Goal: Task Accomplishment & Management: Manage account settings

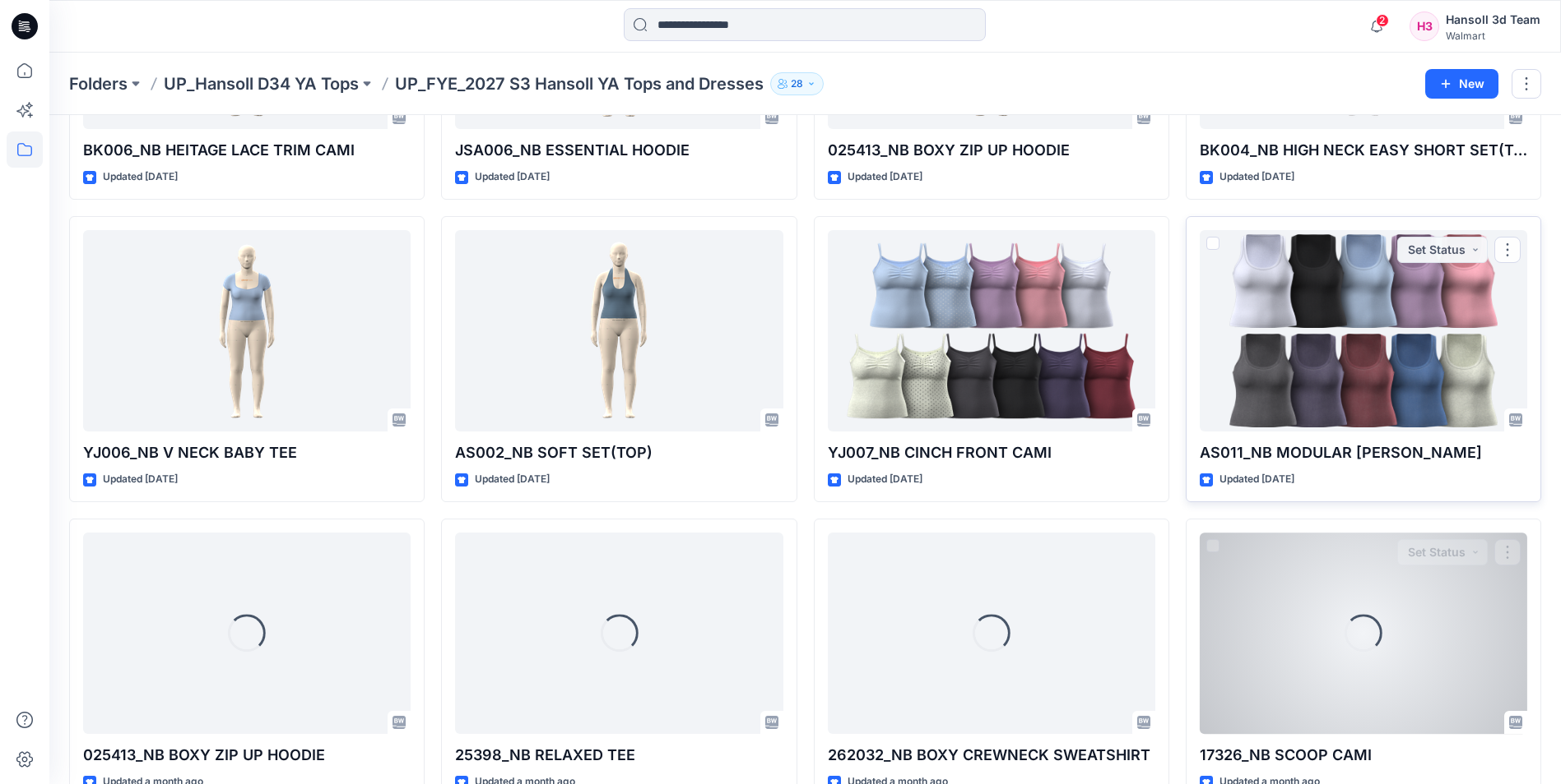
scroll to position [781, 0]
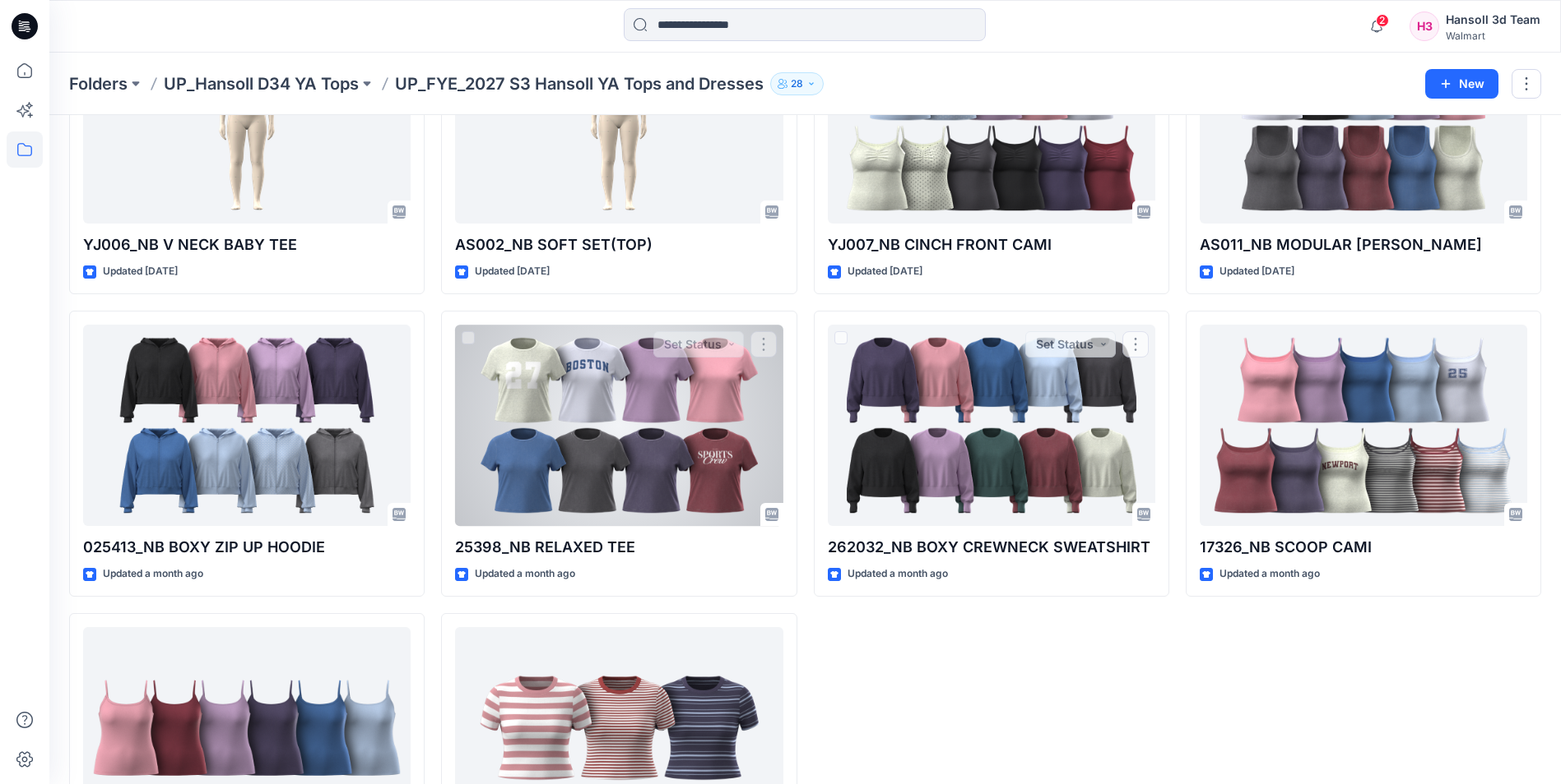
click at [653, 412] on div at bounding box center [619, 425] width 328 height 202
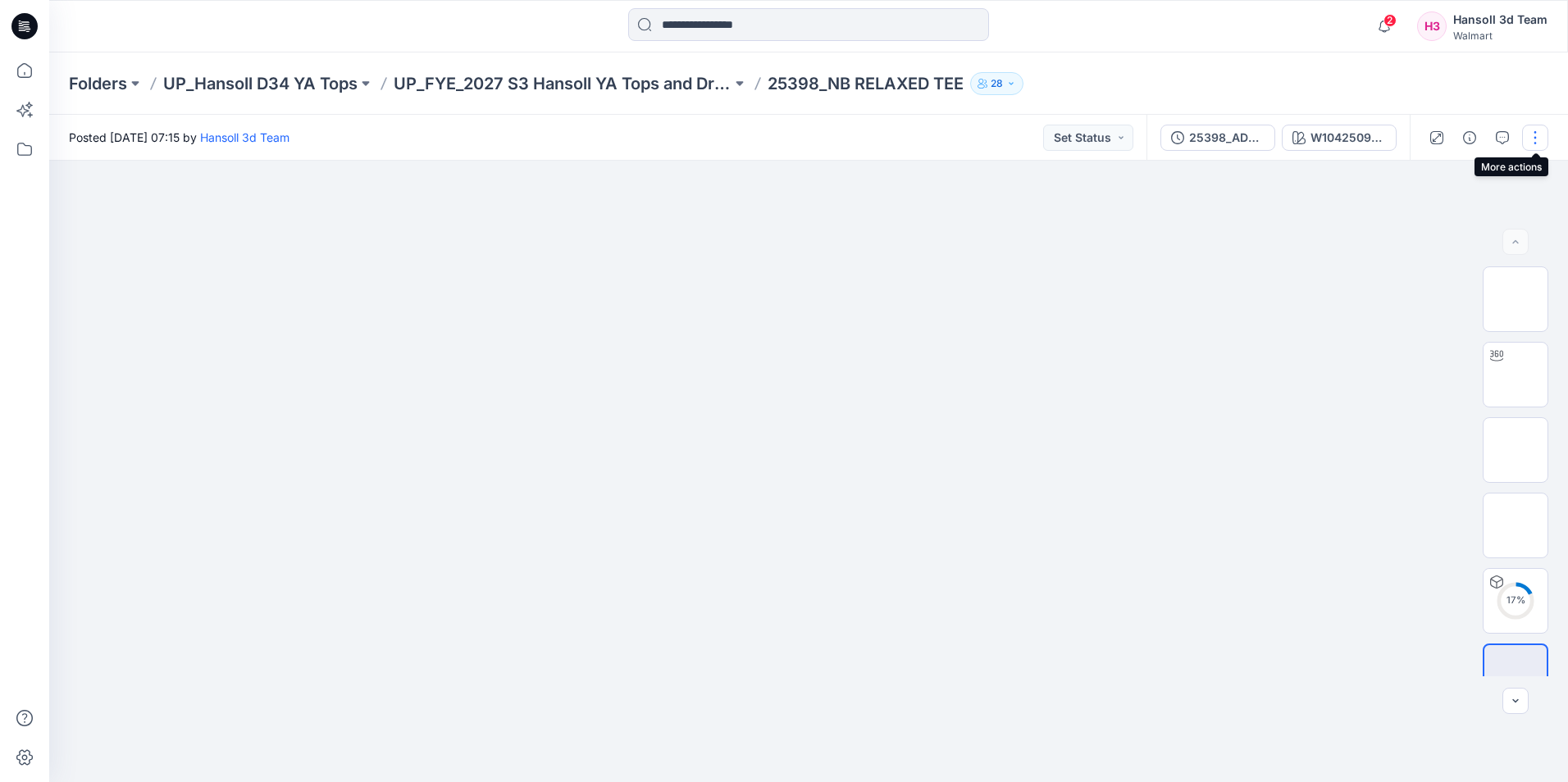
click at [1547, 144] on button "button" at bounding box center [1535, 137] width 26 height 26
click at [1441, 229] on button "Edit" at bounding box center [1466, 221] width 151 height 30
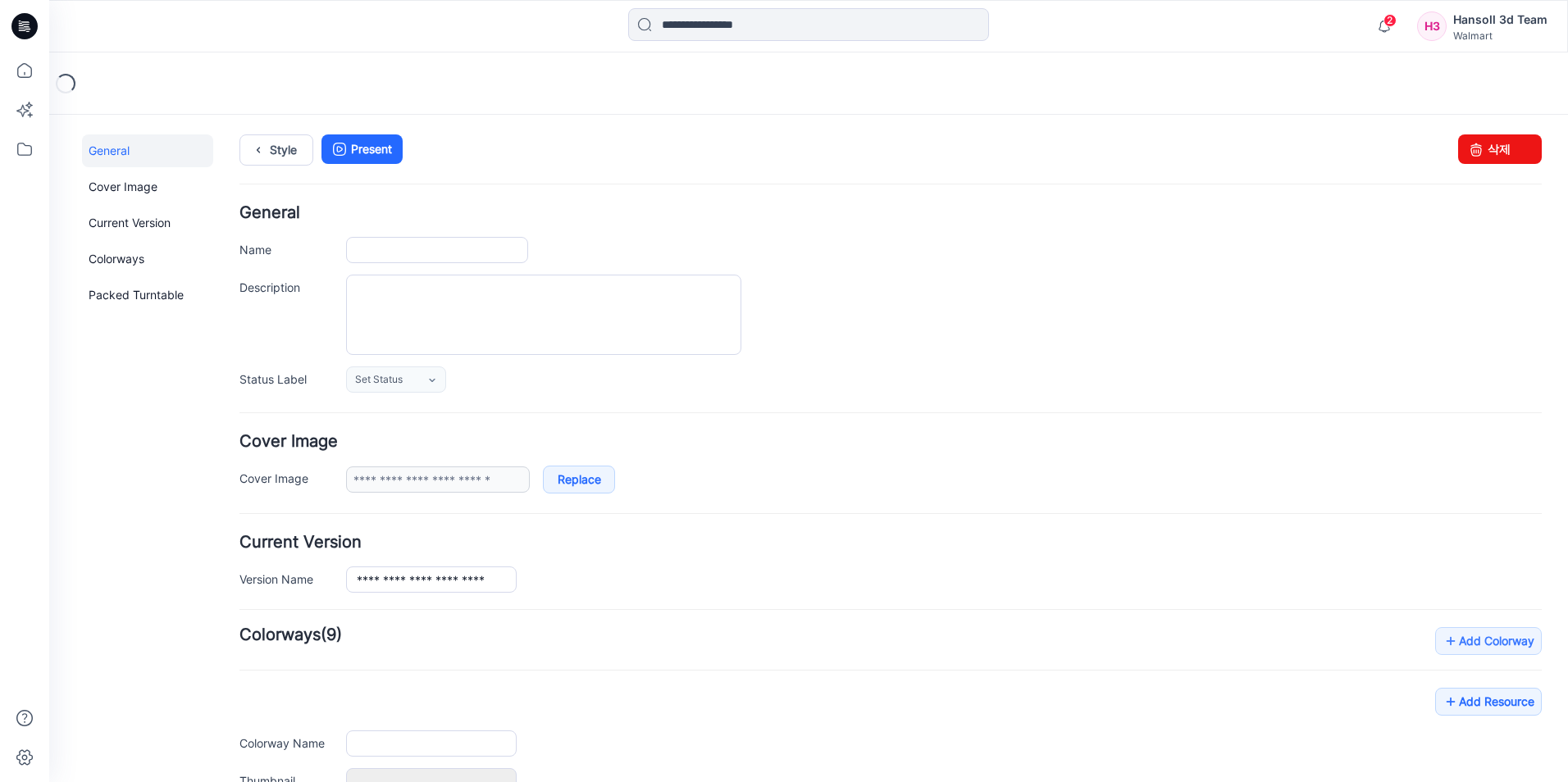
type input "**********"
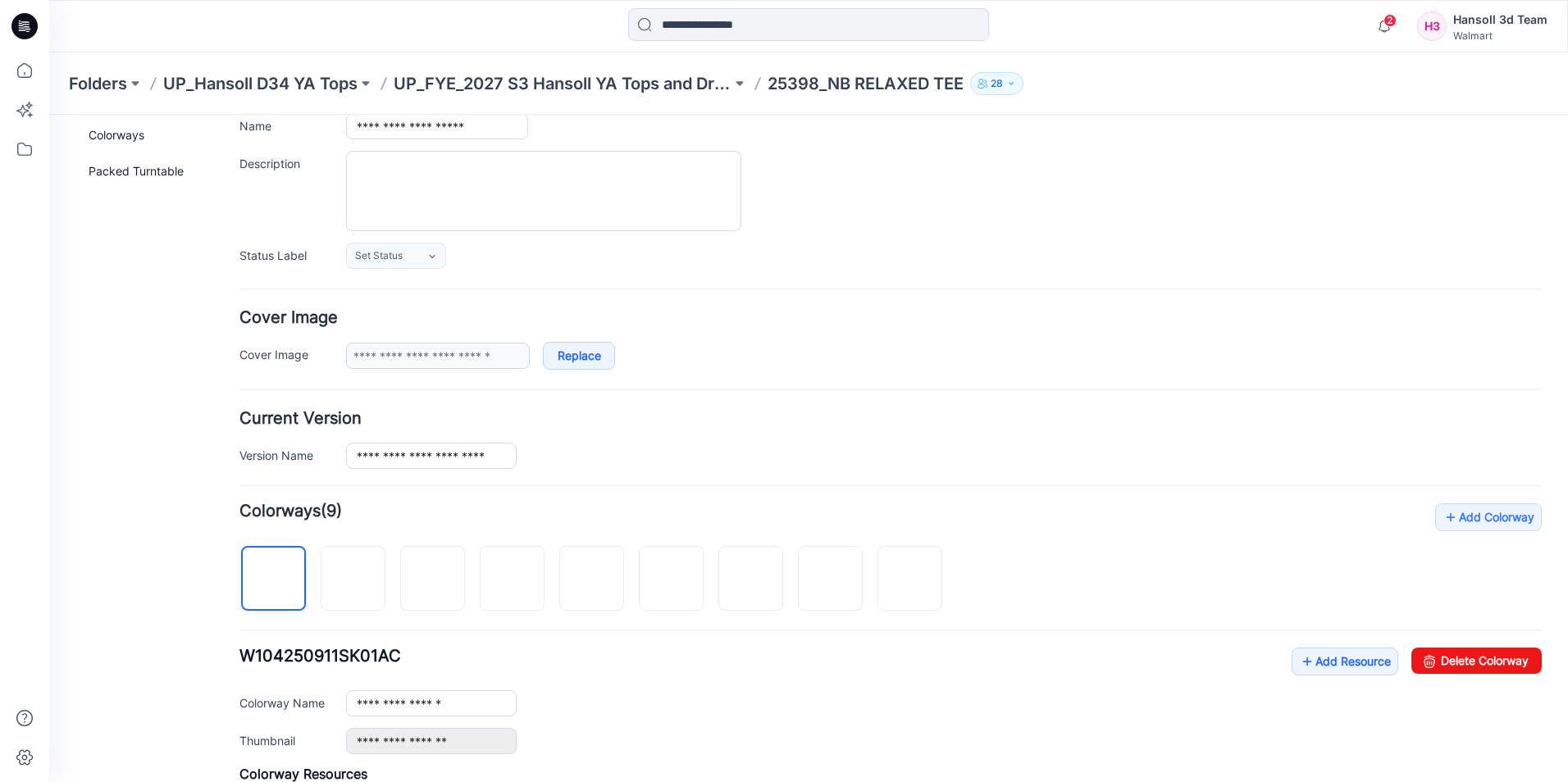
scroll to position [164, 0]
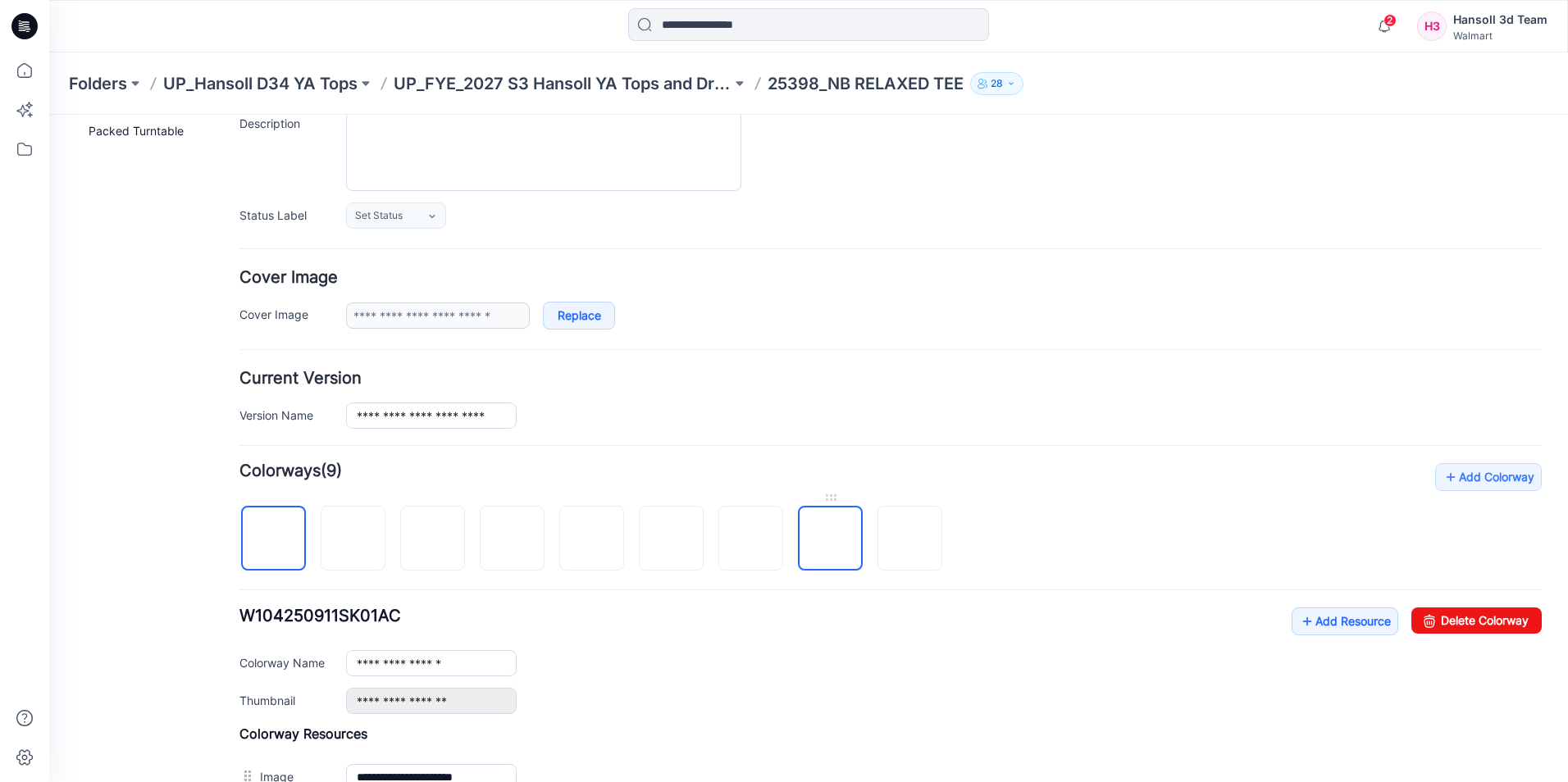
click at [831, 540] on img at bounding box center [831, 540] width 0 height 0
click at [1442, 617] on link "Delete Colorway" at bounding box center [1477, 621] width 130 height 26
type input "**********"
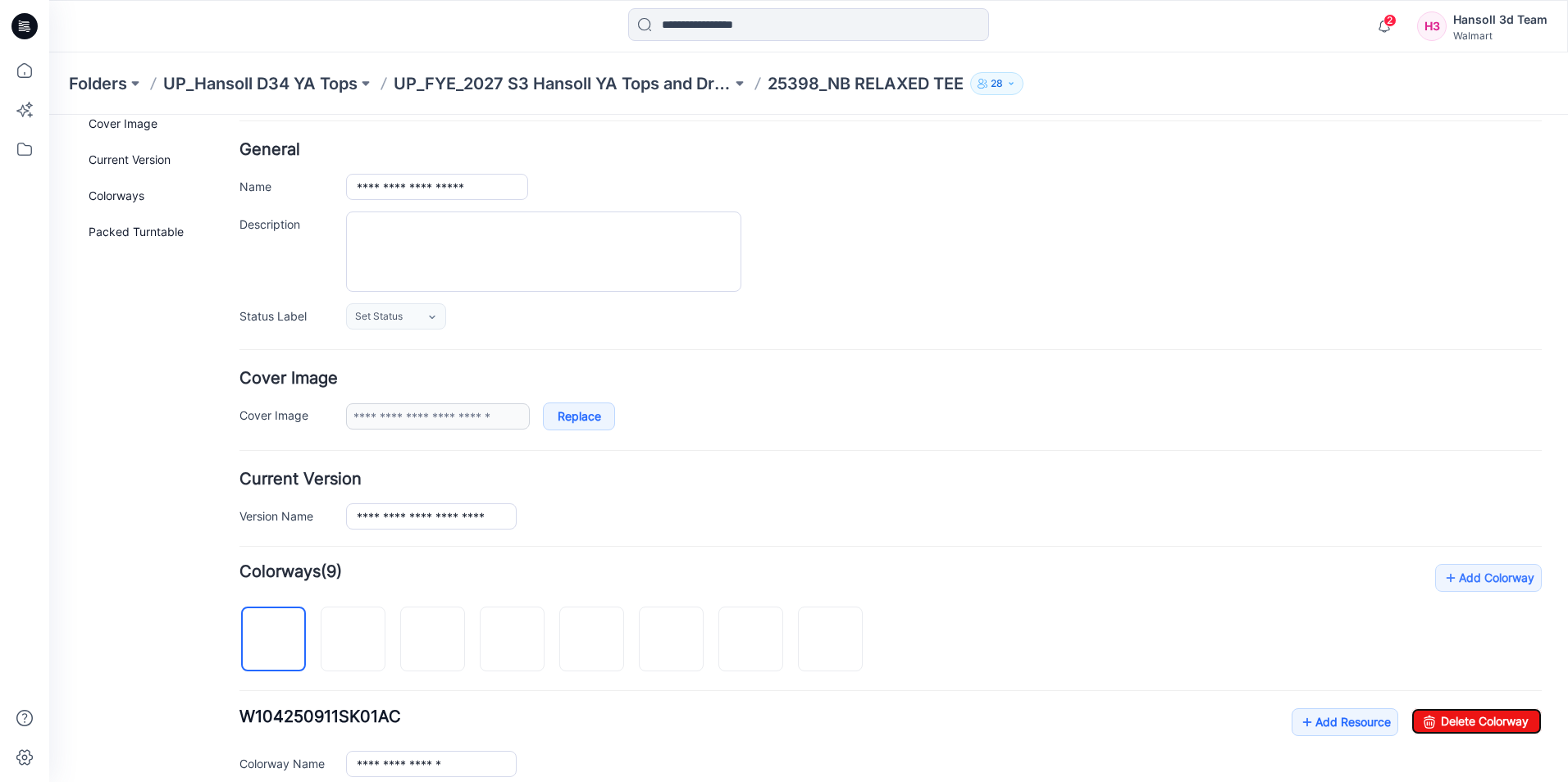
scroll to position [0, 0]
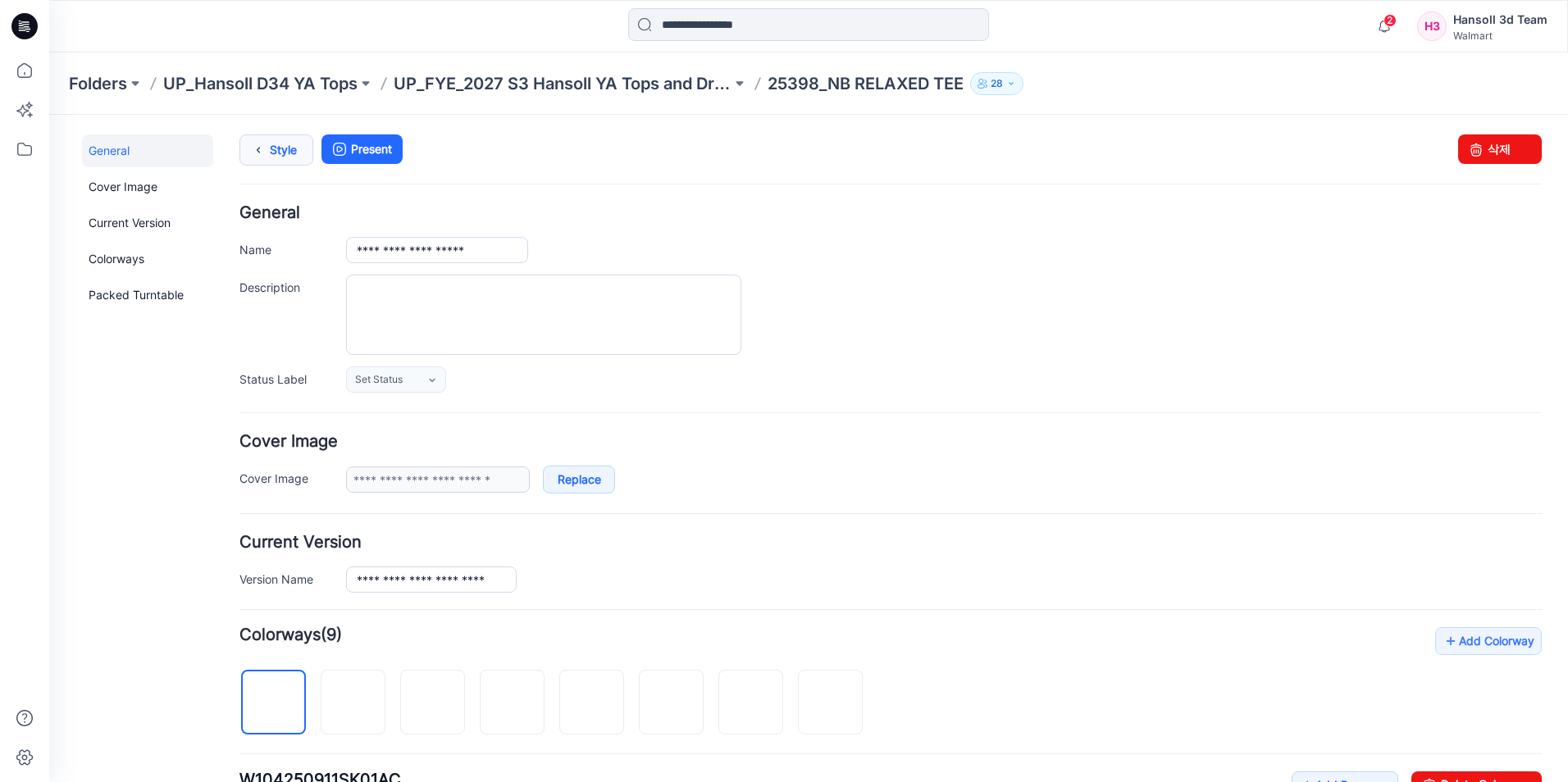
drag, startPoint x: 291, startPoint y: 155, endPoint x: 302, endPoint y: 157, distance: 11.2
click at [291, 154] on link "Style" at bounding box center [276, 150] width 74 height 31
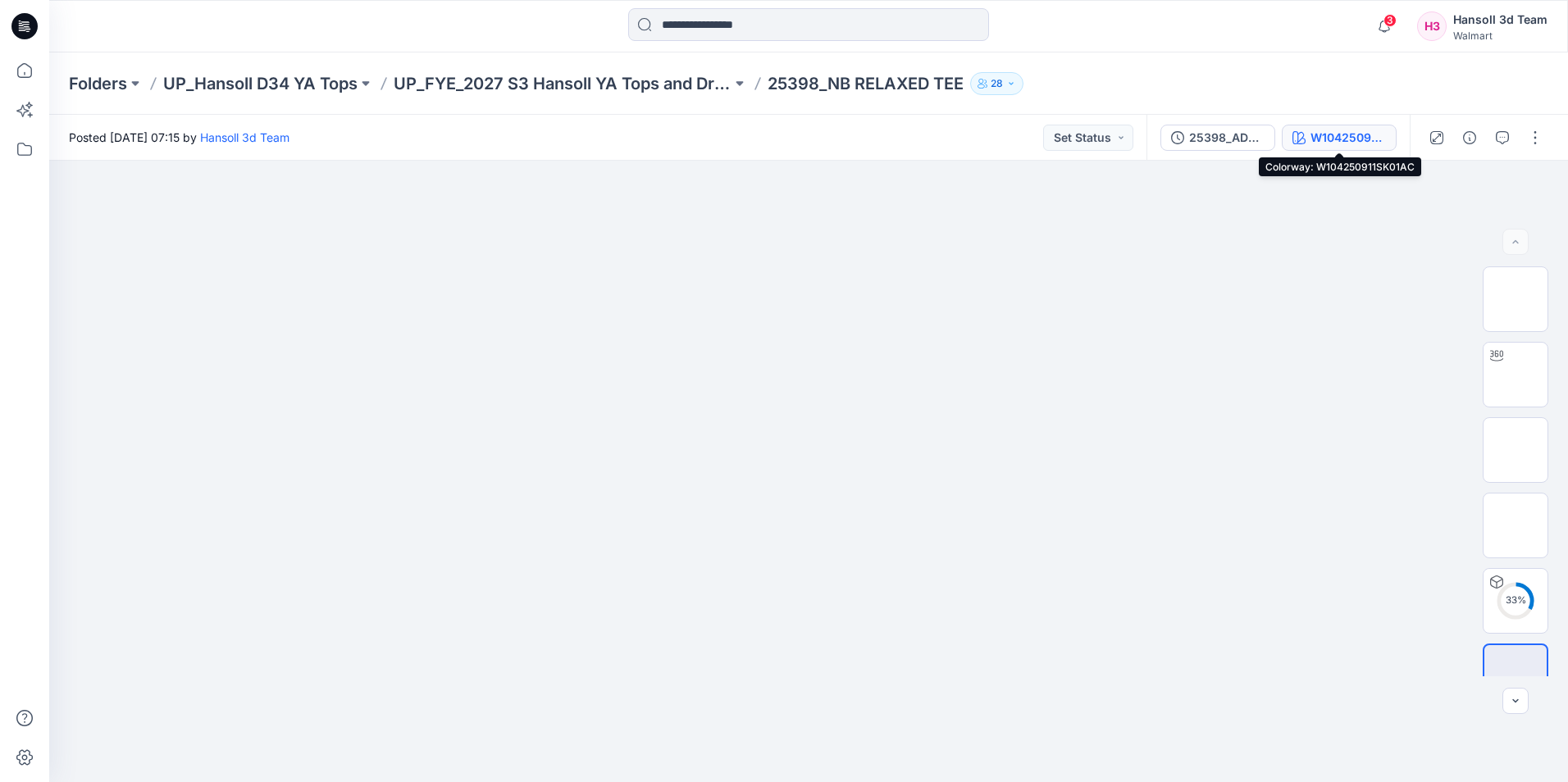
click at [1298, 145] on button "W104250911SK01AC" at bounding box center [1339, 137] width 115 height 26
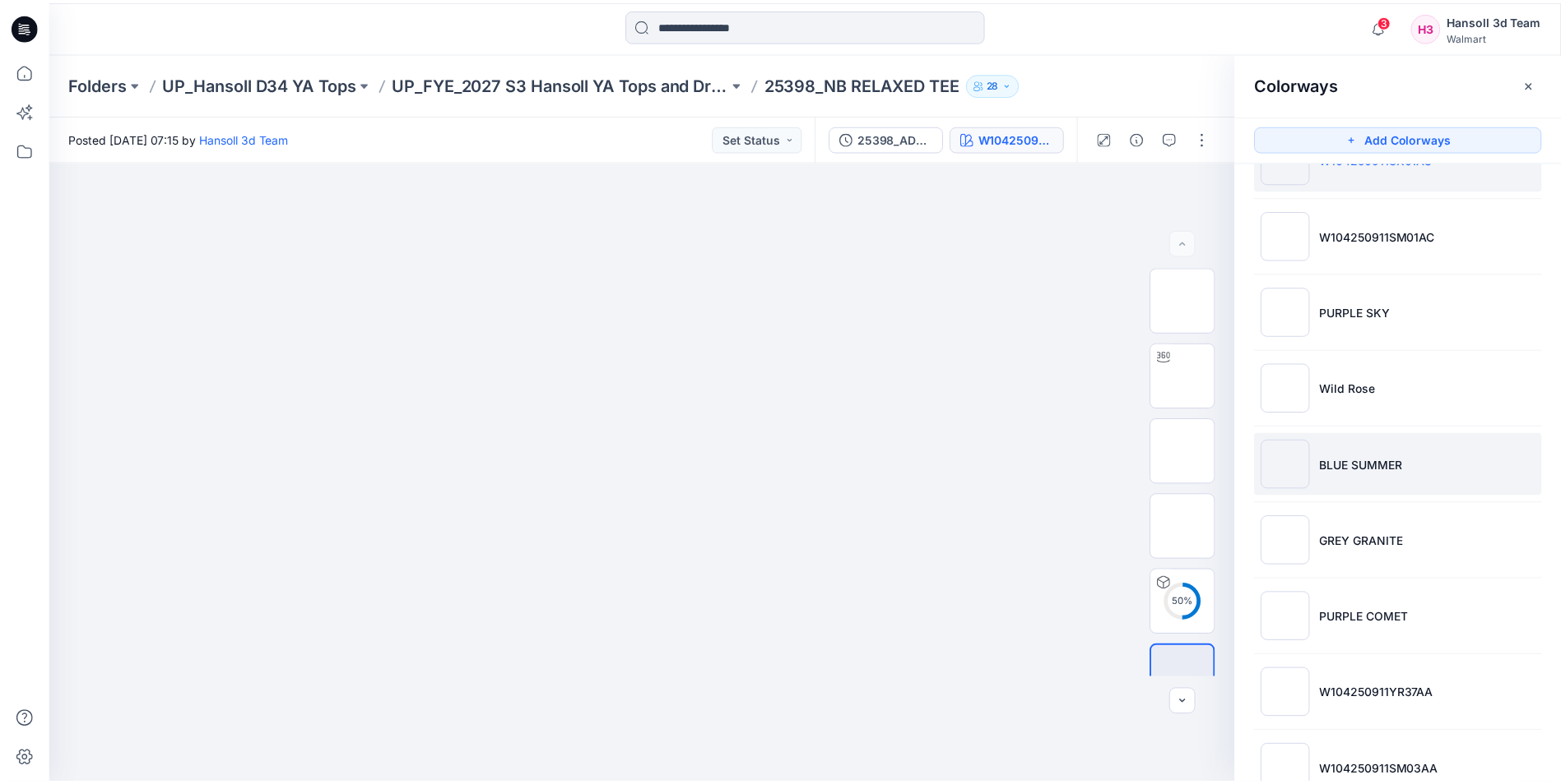
scroll to position [98, 0]
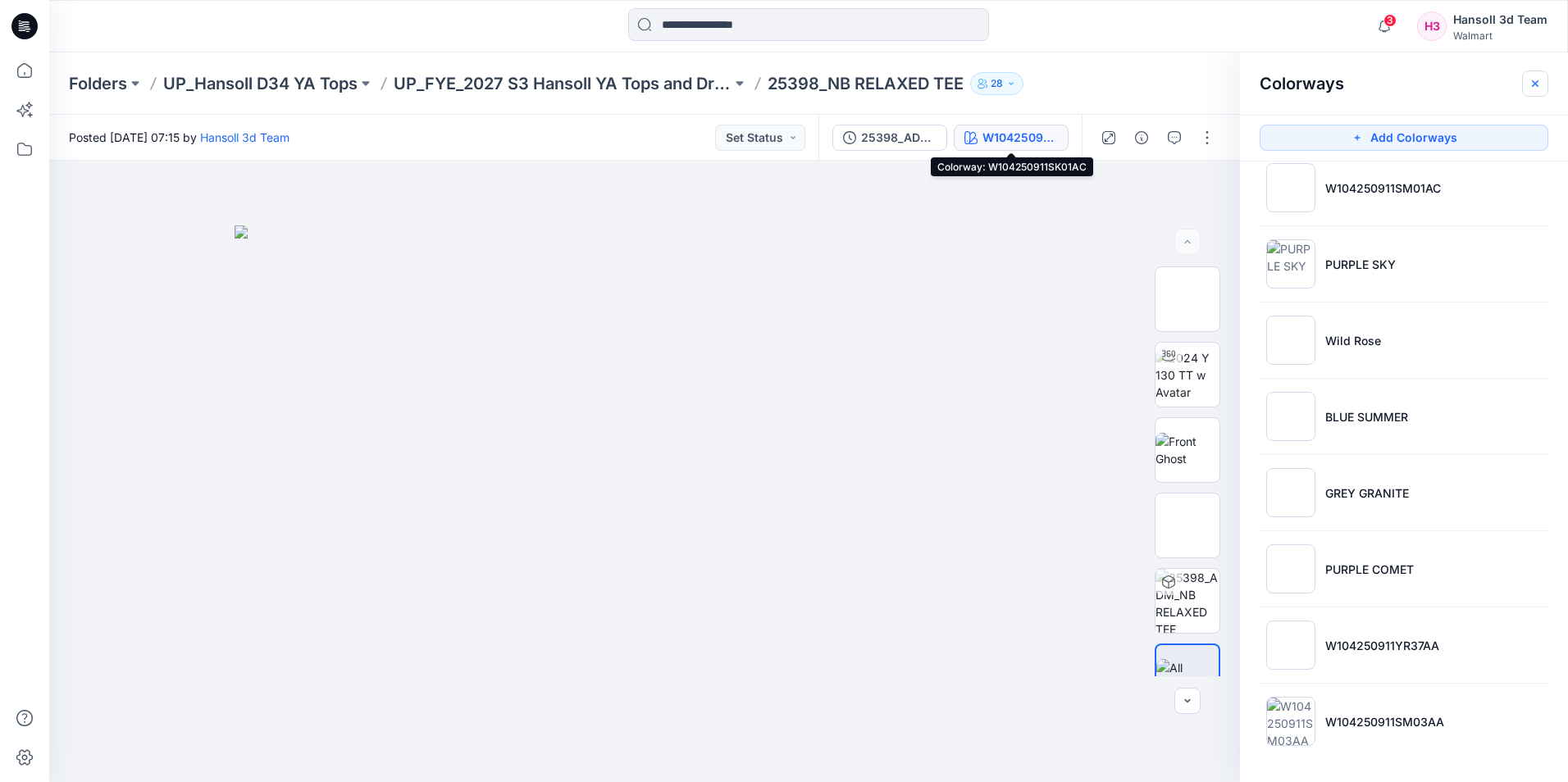
click at [1530, 88] on icon "button" at bounding box center [1535, 83] width 13 height 13
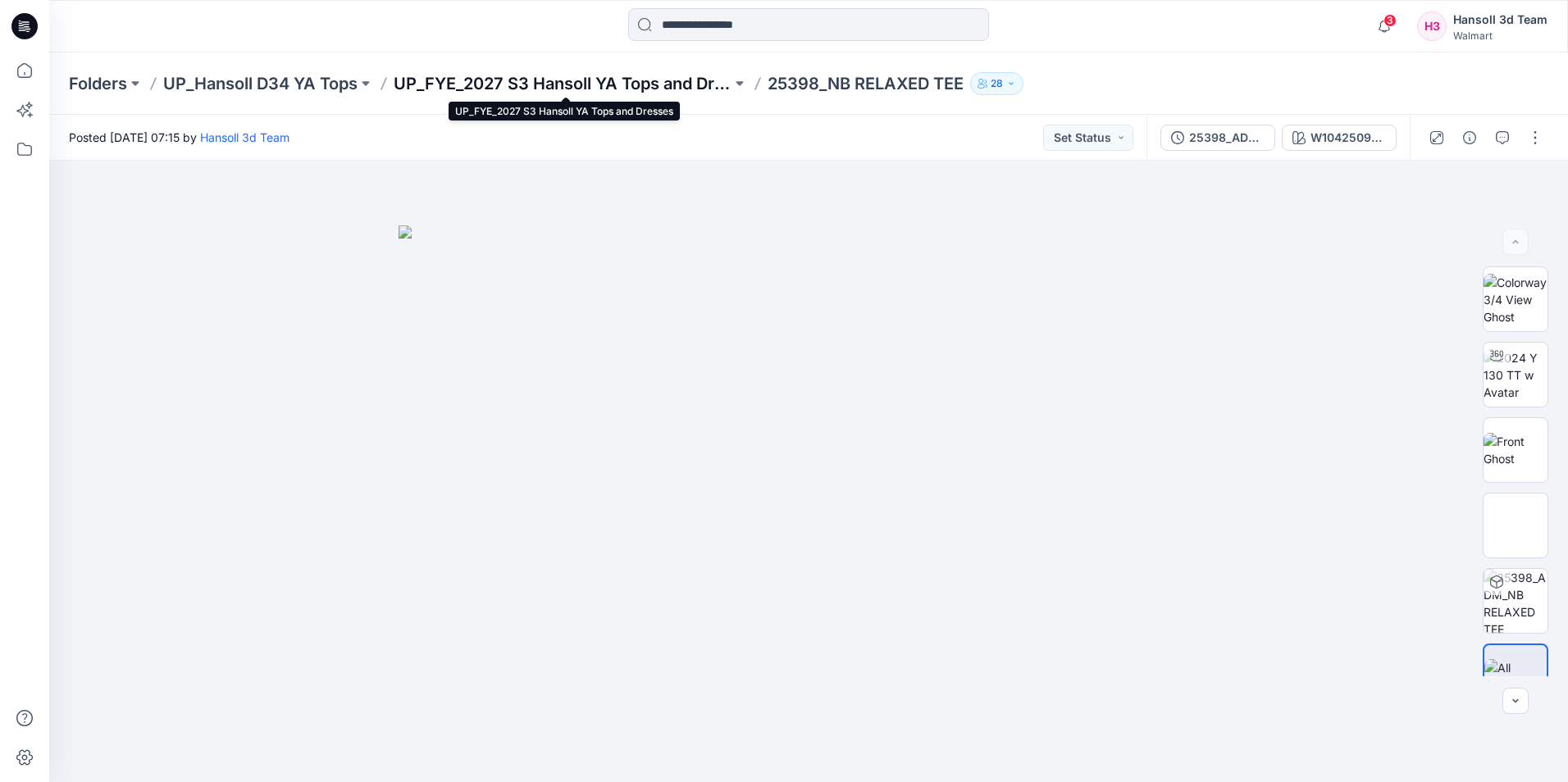
click at [659, 86] on p "UP_FYE_2027 S3 Hansoll YA Tops and Dresses" at bounding box center [562, 84] width 338 height 23
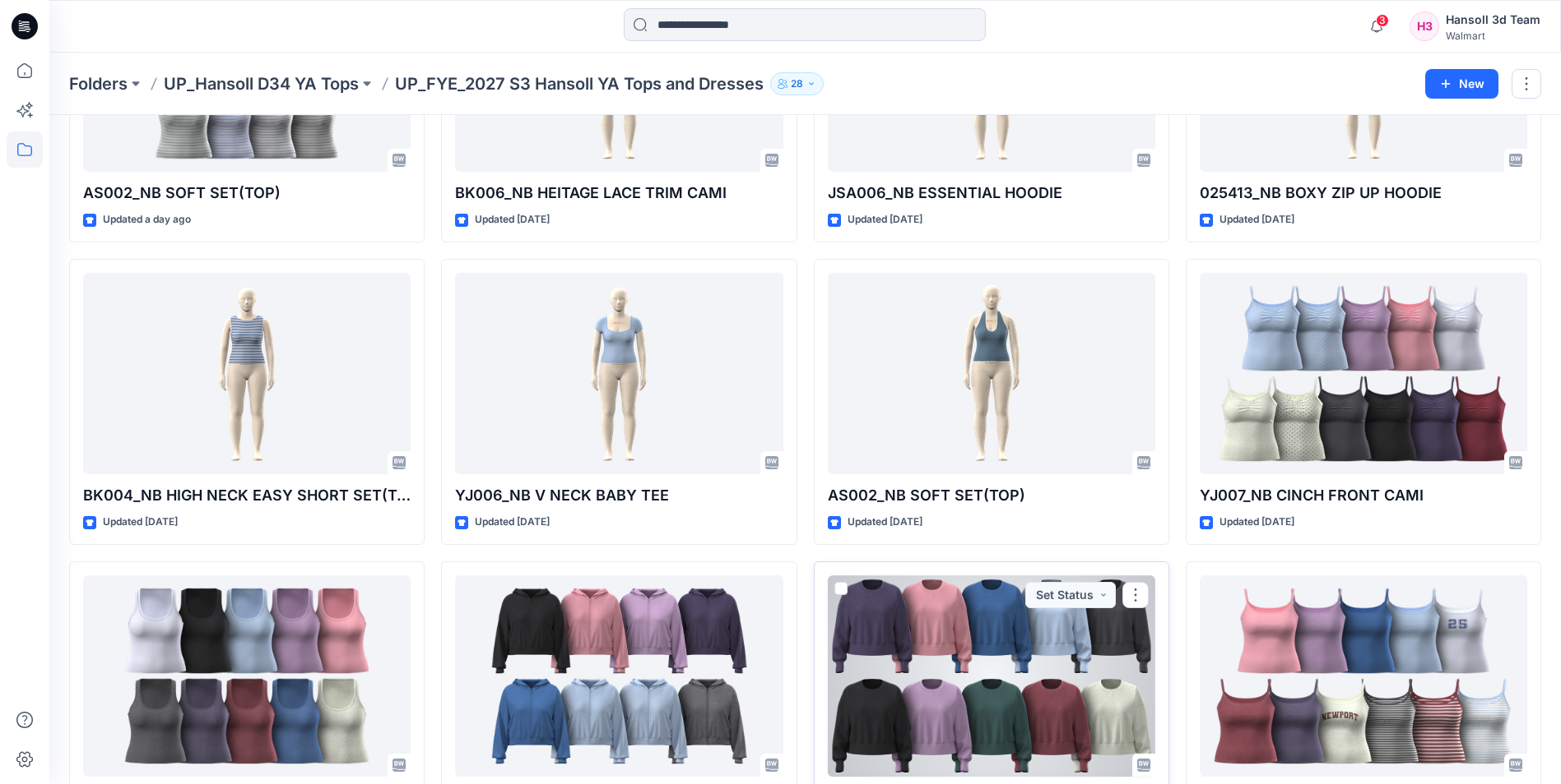
scroll to position [493, 0]
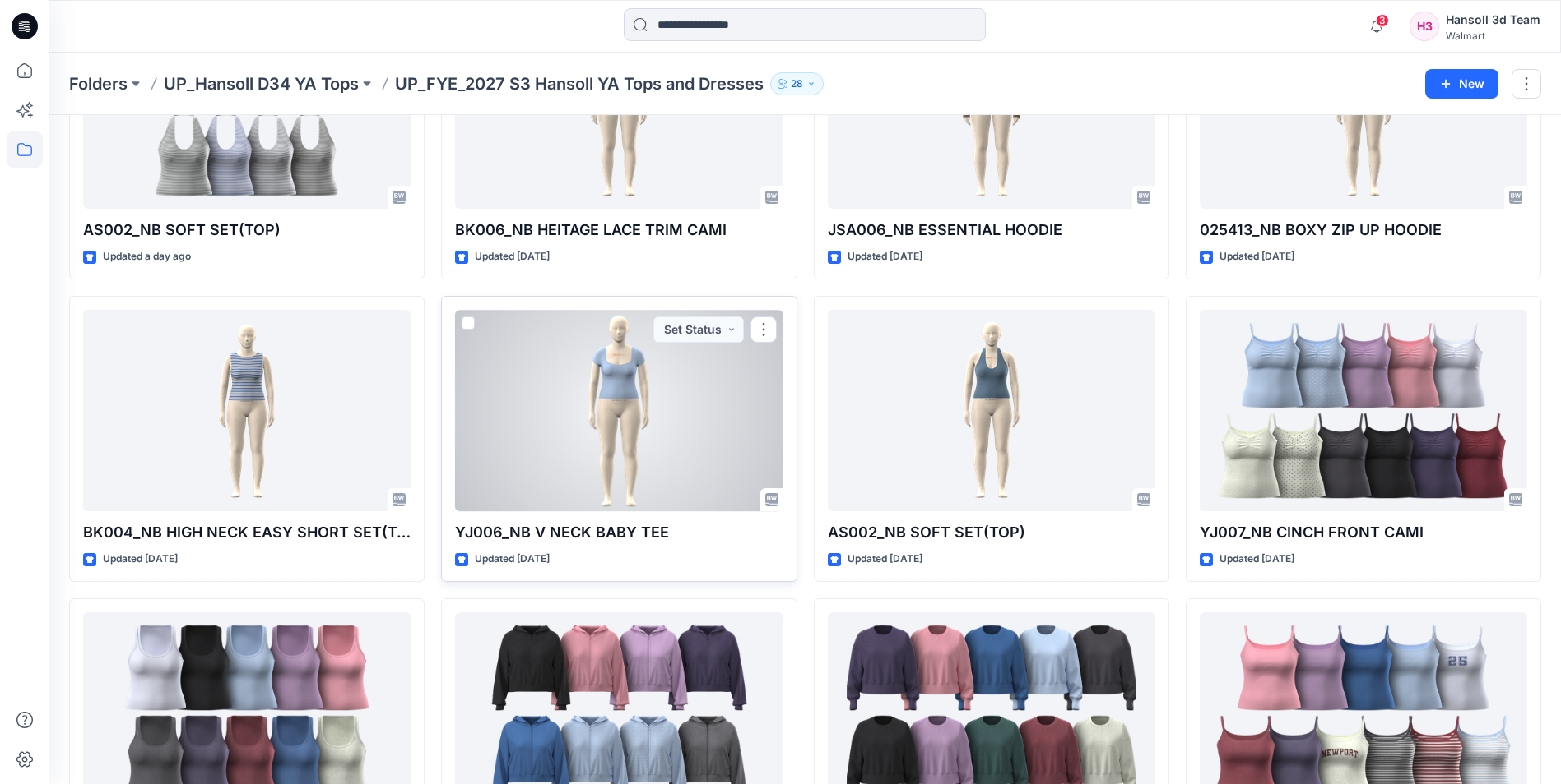
click at [612, 434] on div at bounding box center [619, 411] width 328 height 202
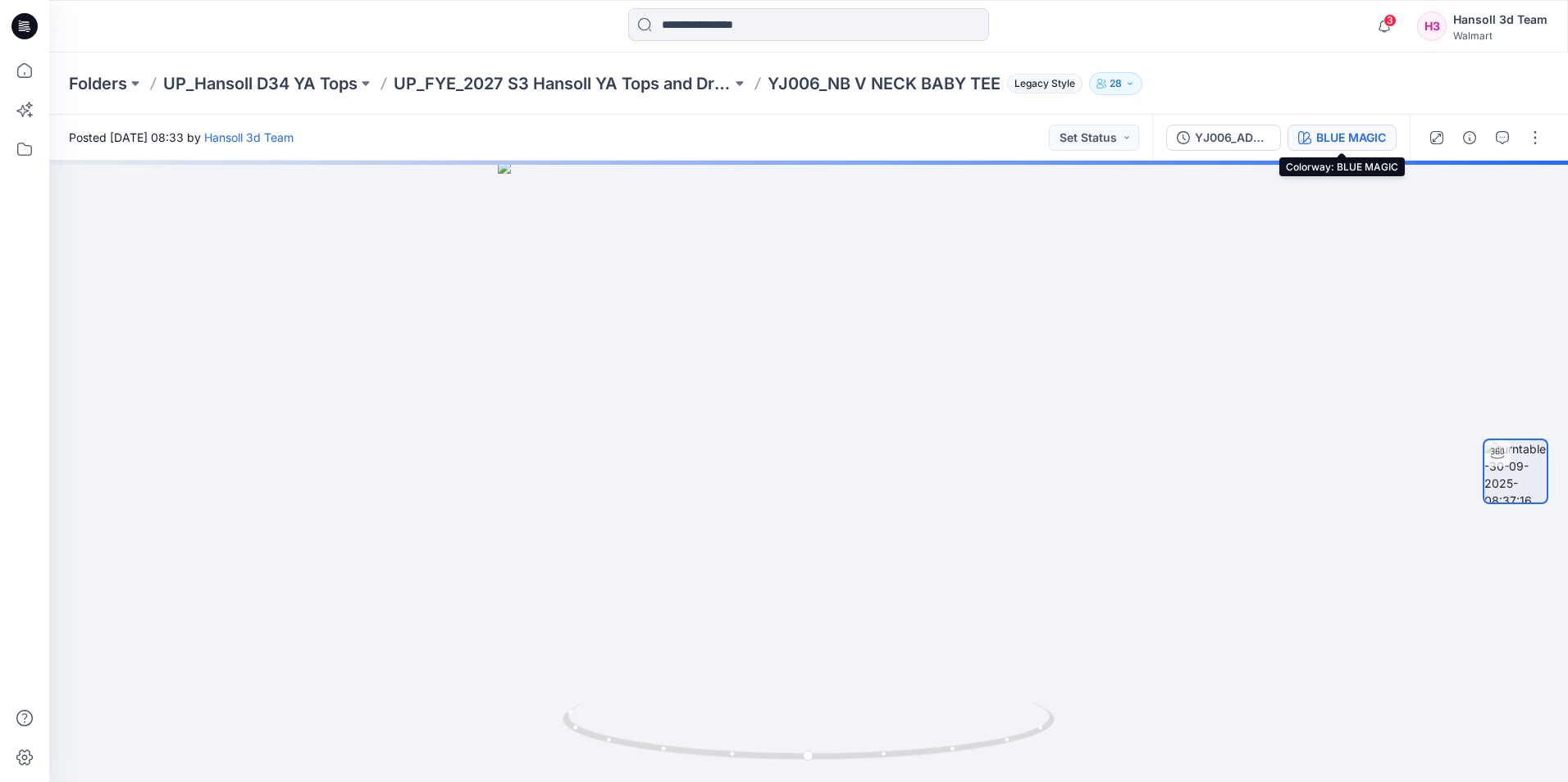
click at [1326, 148] on button "BLUE MAGIC" at bounding box center [1342, 137] width 109 height 26
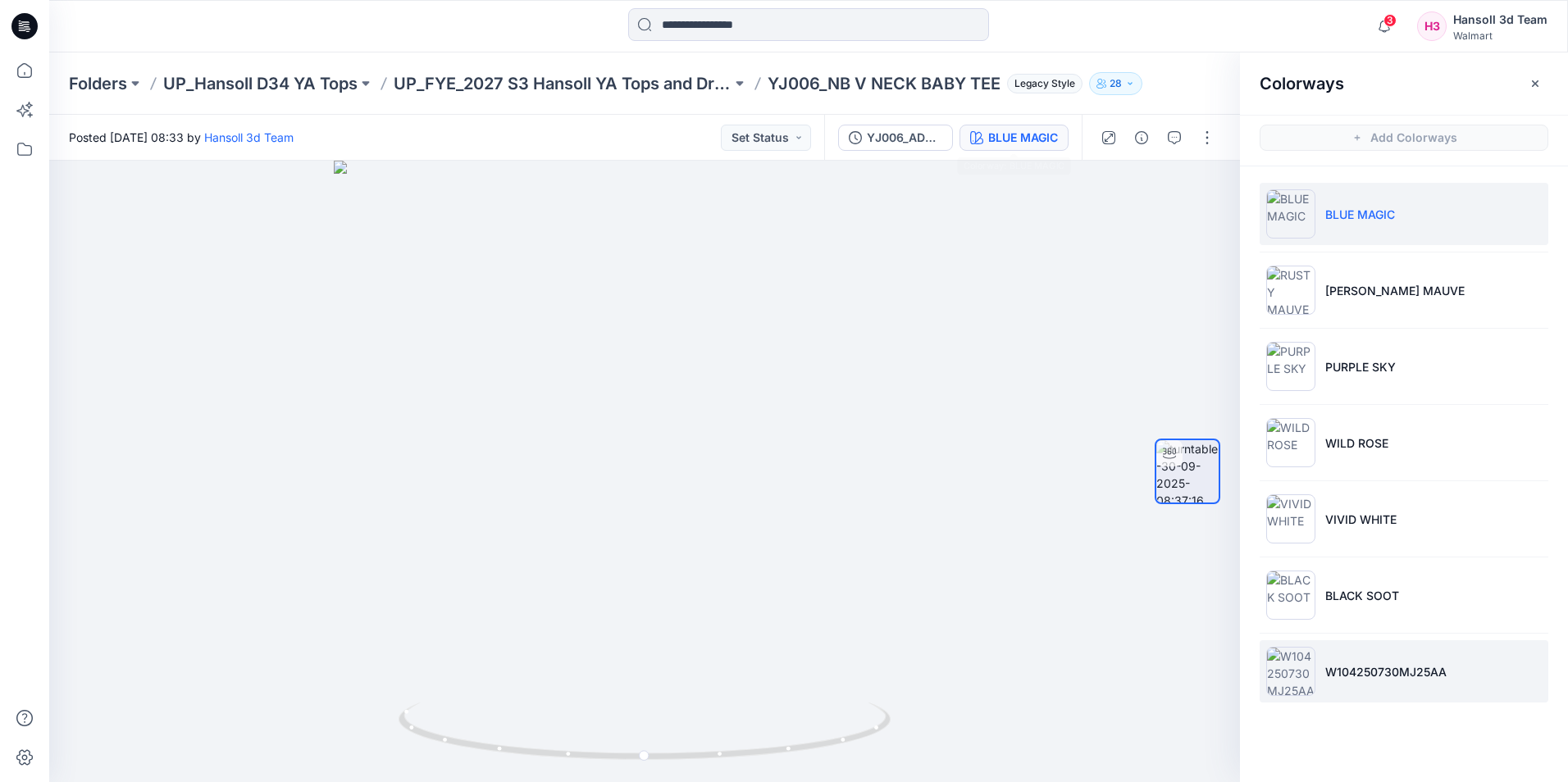
click at [1408, 663] on p "W104250730MJ25AA" at bounding box center [1386, 672] width 122 height 18
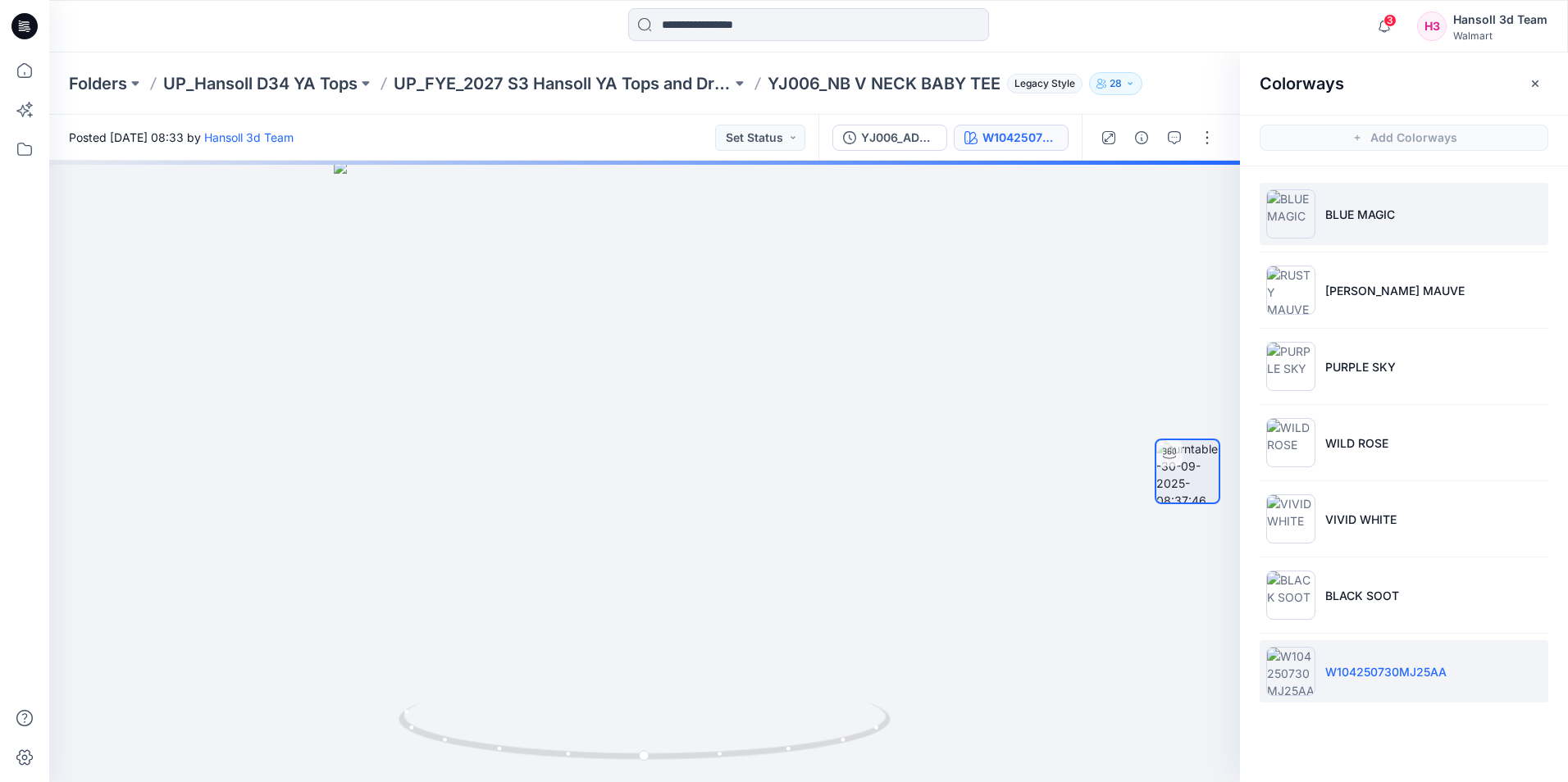
click at [1409, 230] on li "BLUE MAGIC" at bounding box center [1404, 214] width 289 height 62
